Goal: Navigation & Orientation: Find specific page/section

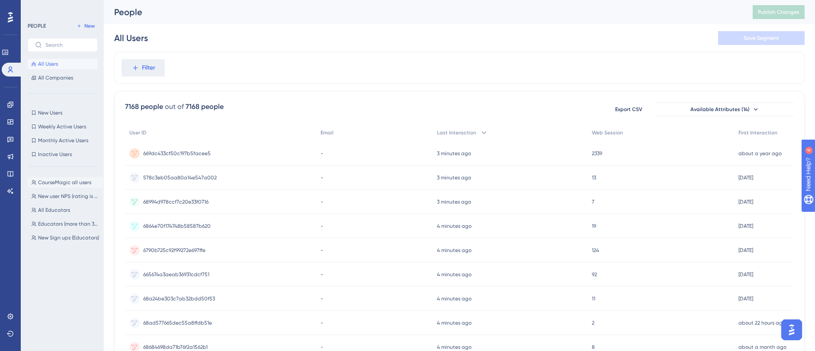
click at [57, 183] on span "CourseMagic all users" at bounding box center [64, 182] width 53 height 7
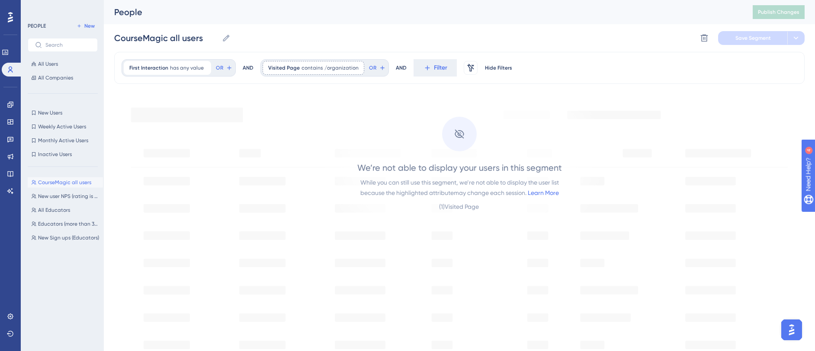
click at [360, 219] on div "We’re not able to display your users in this segment While you can still use th…" at bounding box center [459, 157] width 293 height 128
click at [14, 107] on link at bounding box center [10, 105] width 7 height 14
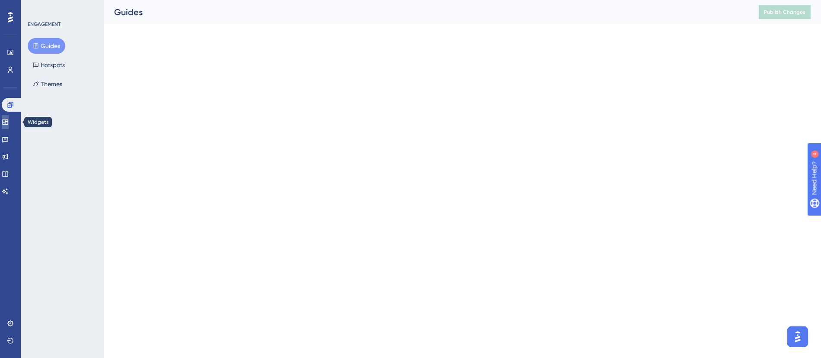
click at [8, 124] on icon at bounding box center [5, 121] width 6 height 5
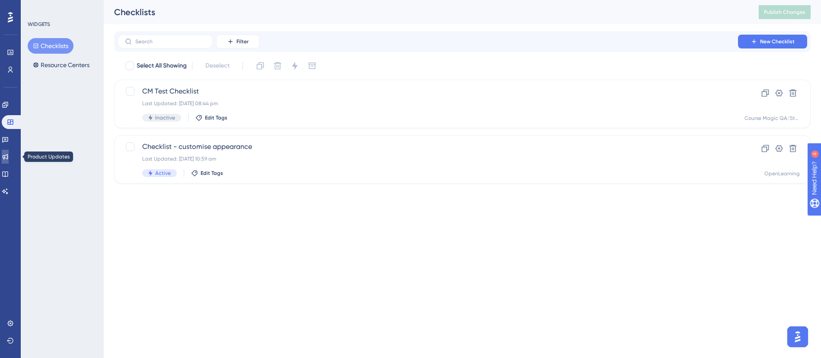
click at [9, 152] on link at bounding box center [5, 157] width 7 height 14
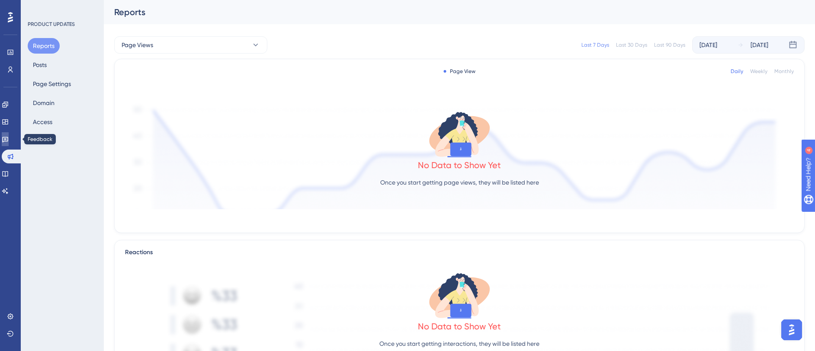
click at [9, 142] on icon at bounding box center [5, 139] width 7 height 7
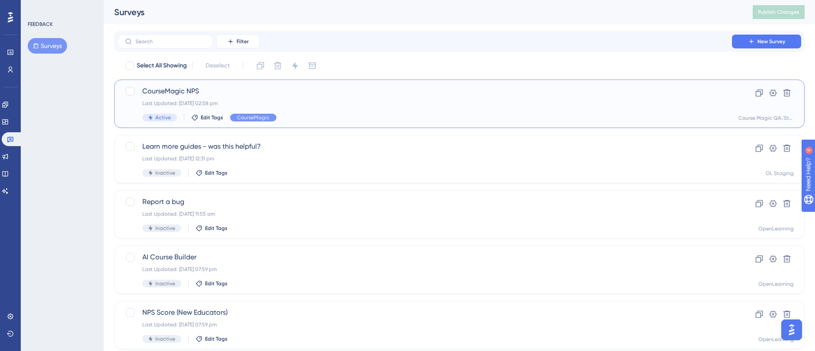
click at [400, 98] on div "CourseMagic NPS Last Updated: [DATE] 02:58 pm Active Edit Tags CourseMagic" at bounding box center [424, 103] width 565 height 35
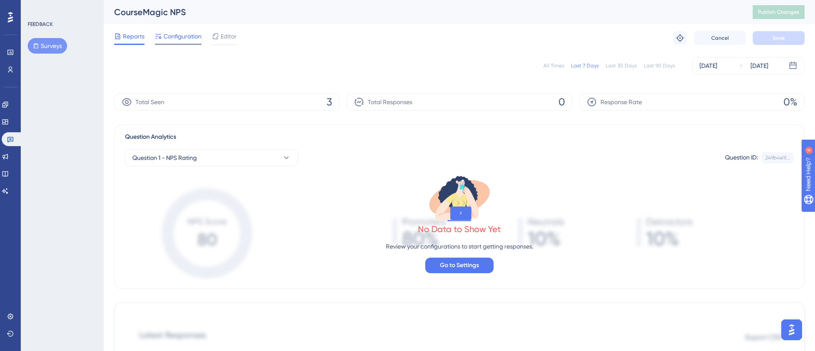
click at [180, 43] on div "Configuration" at bounding box center [178, 38] width 47 height 14
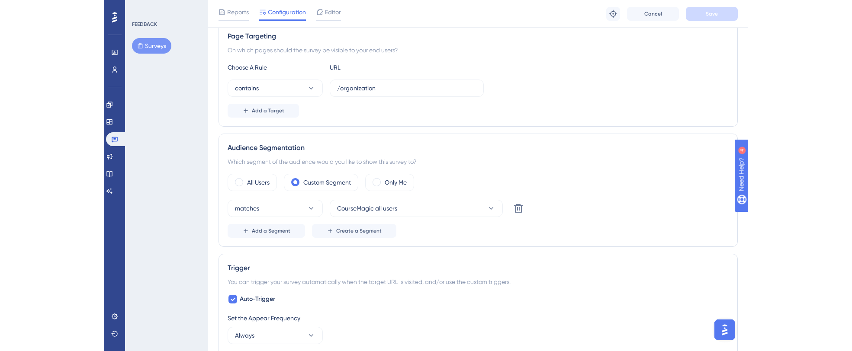
scroll to position [164, 0]
